Goal: Transaction & Acquisition: Obtain resource

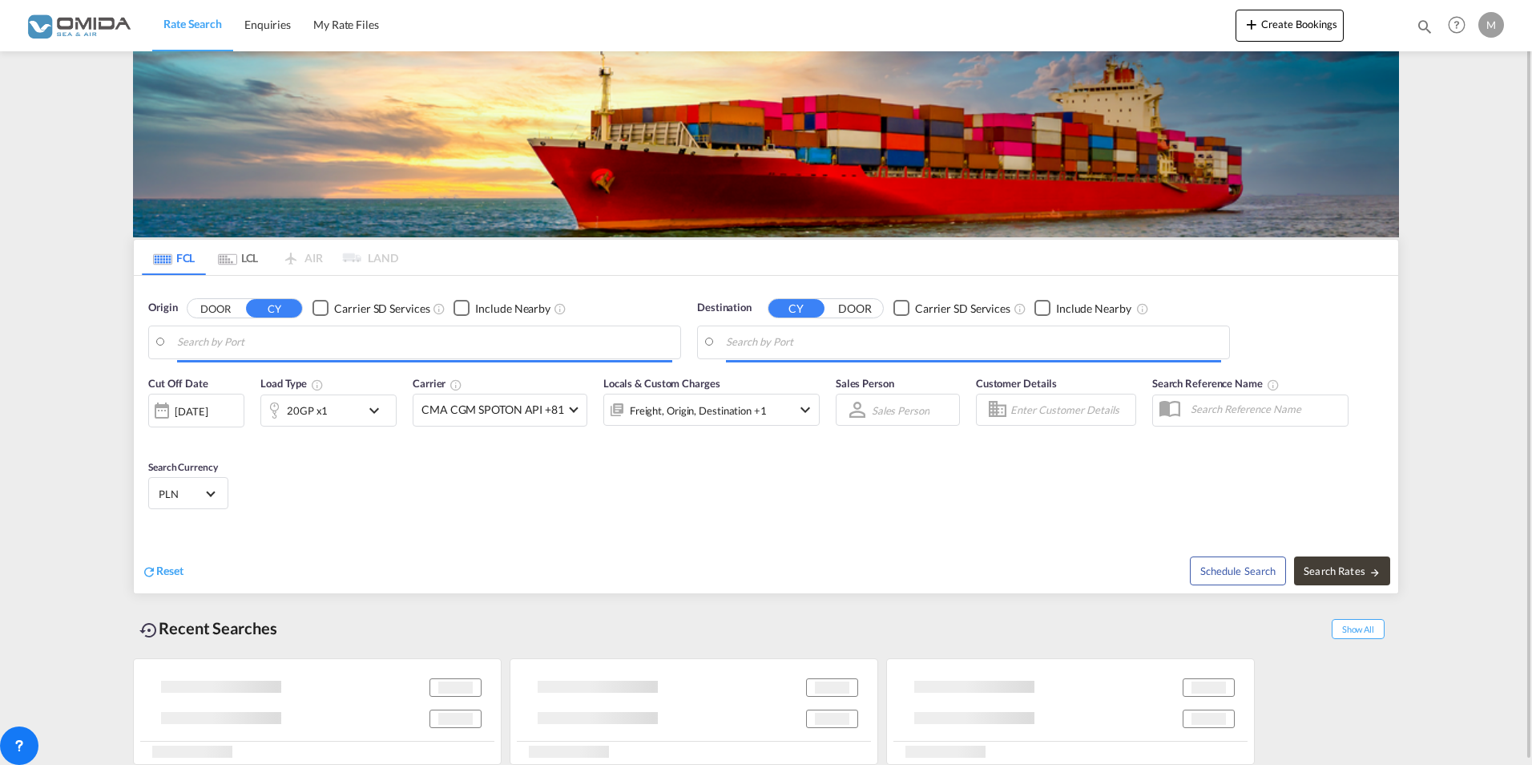
type input "[GEOGRAPHIC_DATA], PLGDY"
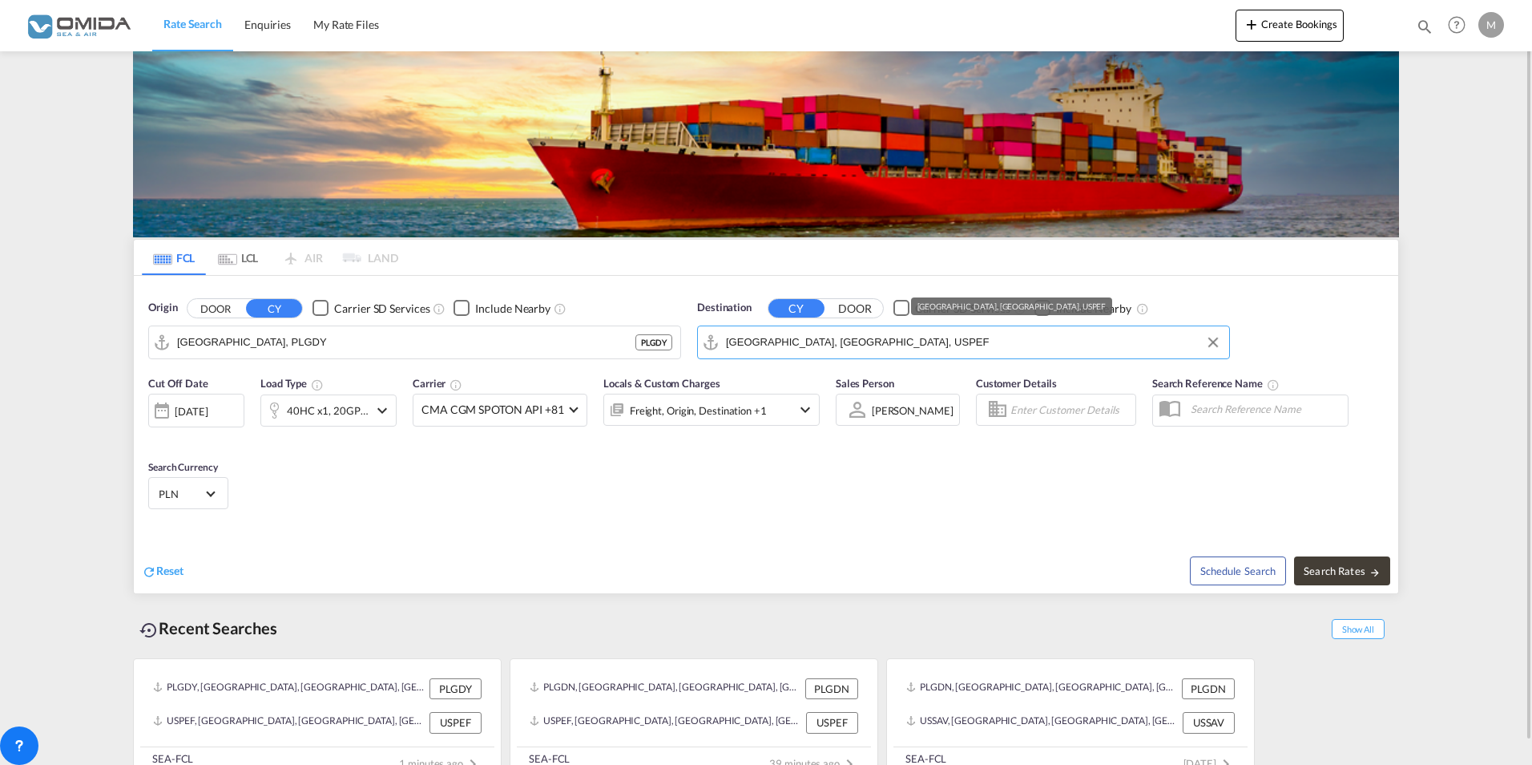
click at [897, 343] on input "[GEOGRAPHIC_DATA], [GEOGRAPHIC_DATA], USPEF" at bounding box center [973, 342] width 495 height 24
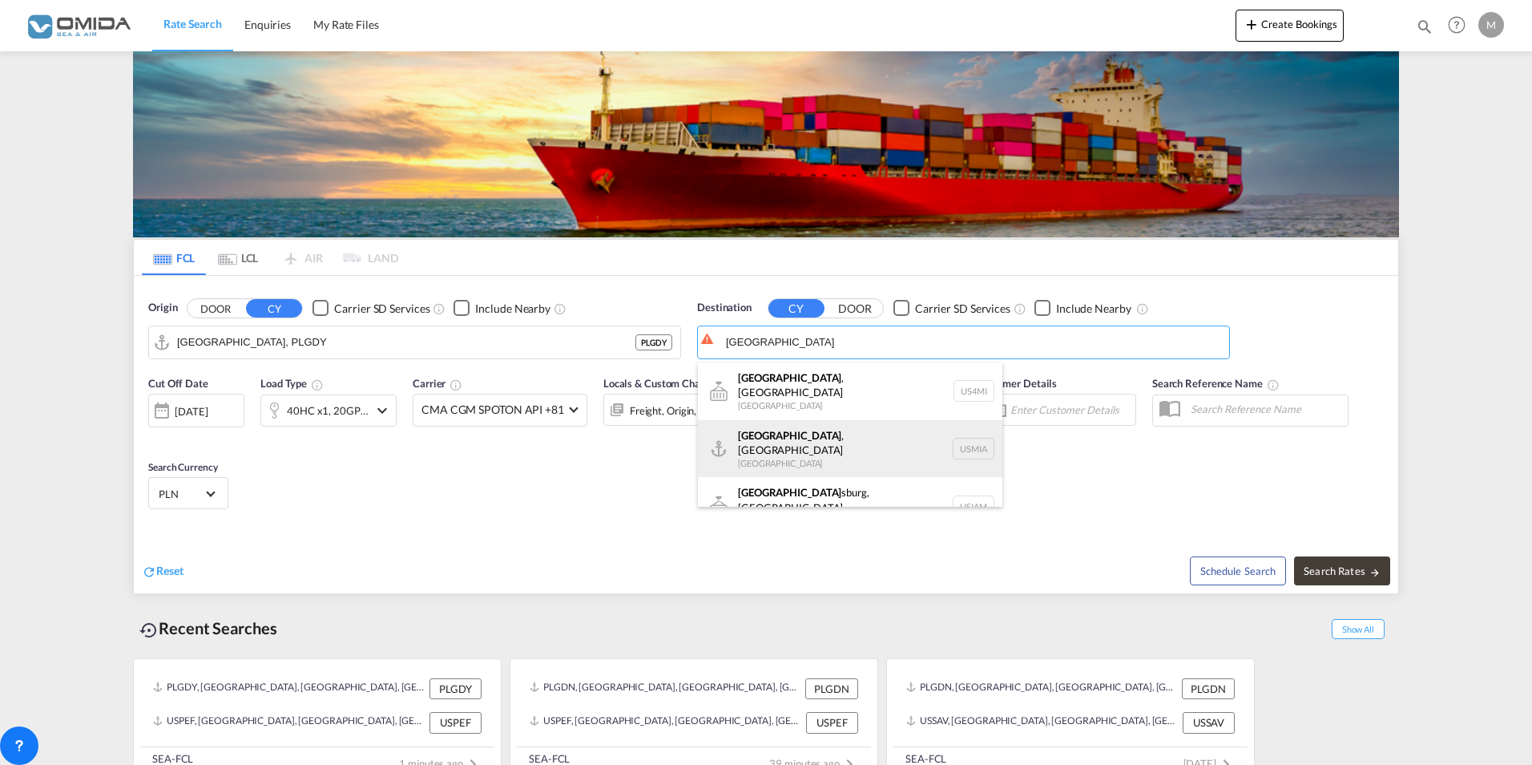
click at [778, 436] on div "[GEOGRAPHIC_DATA] , [GEOGRAPHIC_DATA] [GEOGRAPHIC_DATA] USMIA" at bounding box center [850, 449] width 305 height 58
type input "[GEOGRAPHIC_DATA], [GEOGRAPHIC_DATA], [GEOGRAPHIC_DATA]"
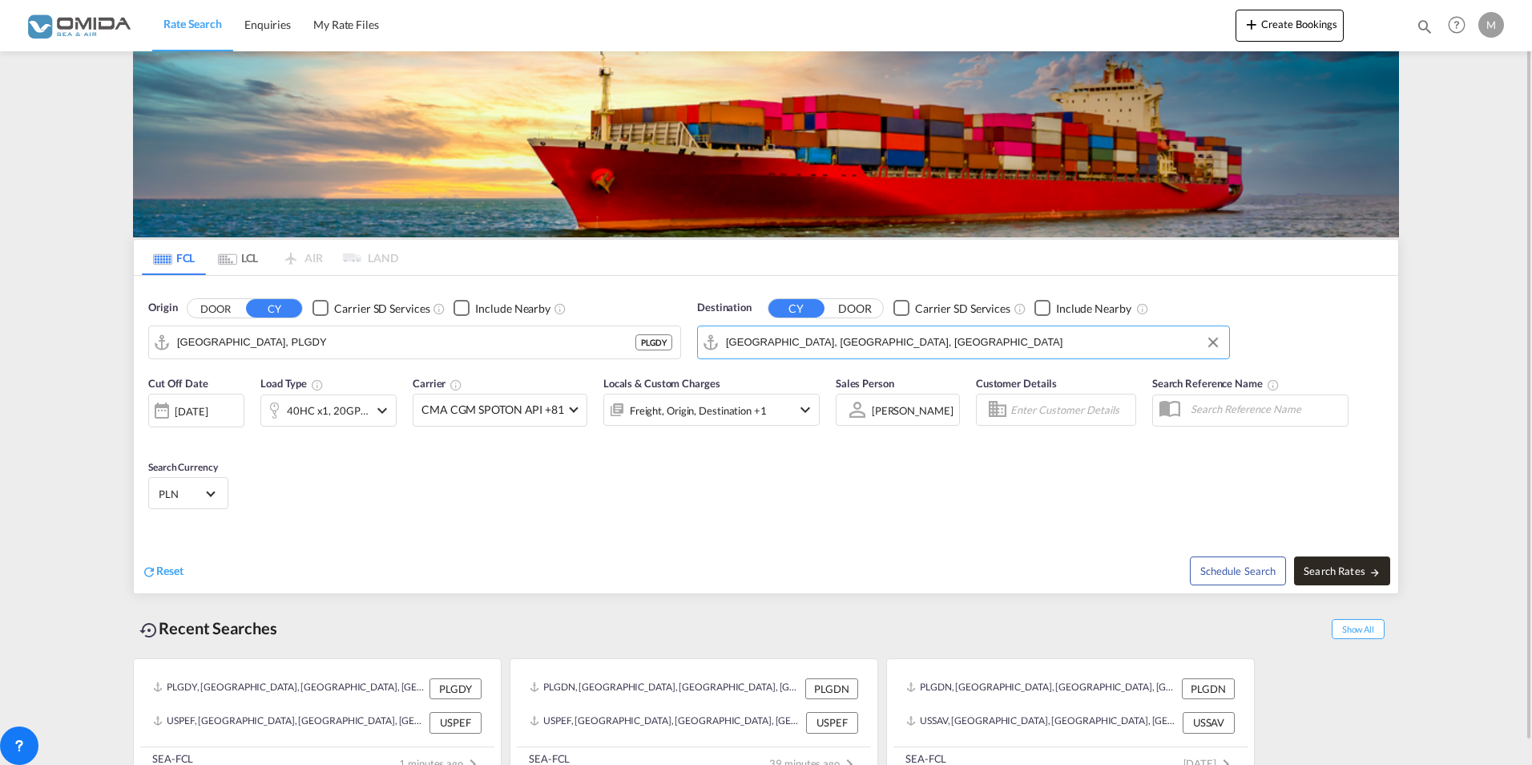
click at [1329, 564] on span "Search Rates" at bounding box center [1342, 570] width 77 height 13
type input "PLGDY to USMIA / [DATE]"
